Goal: Information Seeking & Learning: Understand process/instructions

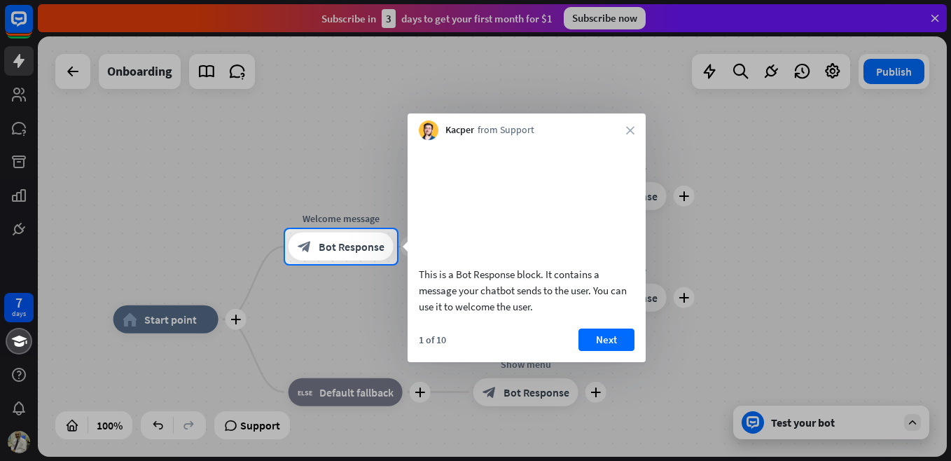
click at [604, 351] on button "Next" at bounding box center [606, 339] width 56 height 22
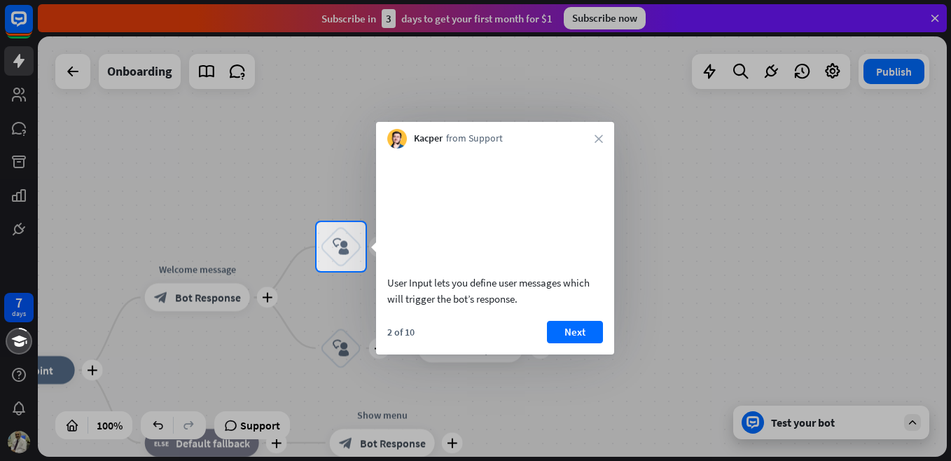
click at [591, 343] on button "Next" at bounding box center [575, 332] width 56 height 22
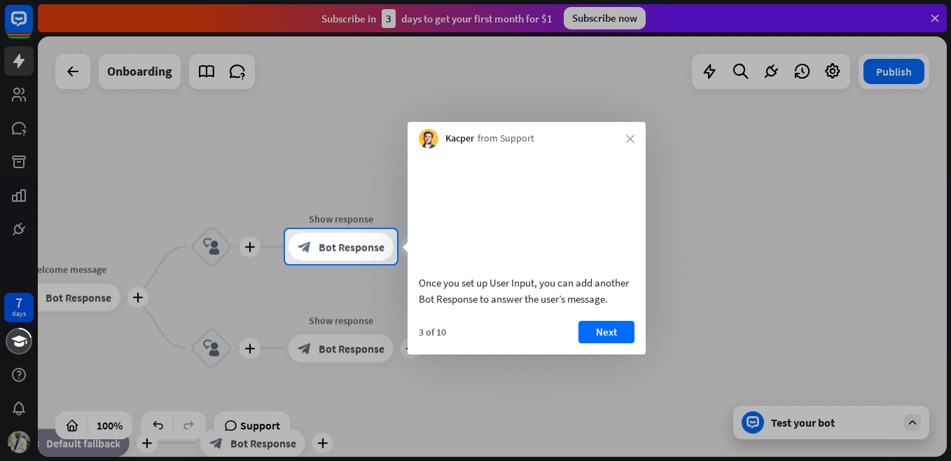
click at [604, 343] on button "Next" at bounding box center [606, 332] width 56 height 22
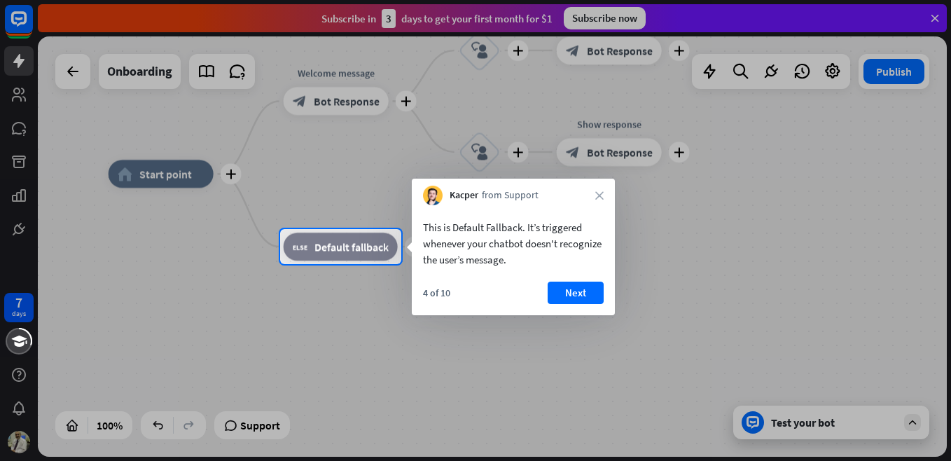
click at [20, 61] on div at bounding box center [475, 114] width 951 height 229
click at [602, 194] on icon "close" at bounding box center [599, 195] width 8 height 8
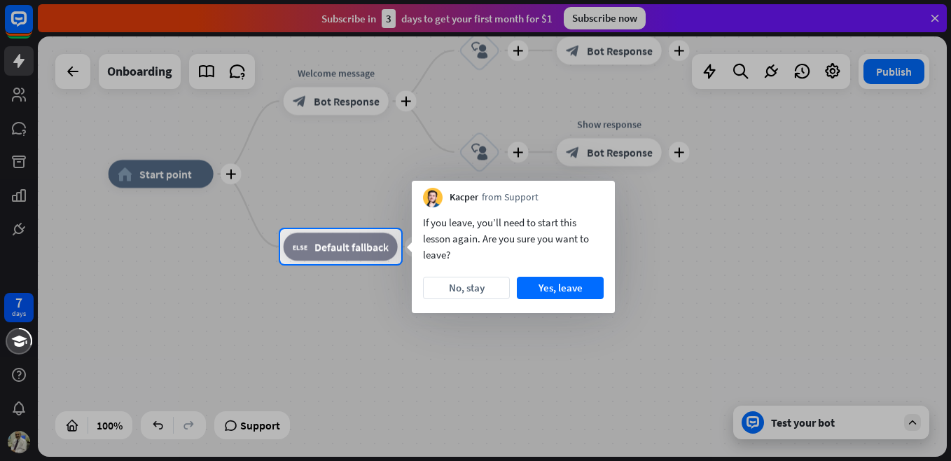
click at [566, 292] on button "Yes, leave" at bounding box center [560, 288] width 87 height 22
